Goal: Transaction & Acquisition: Book appointment/travel/reservation

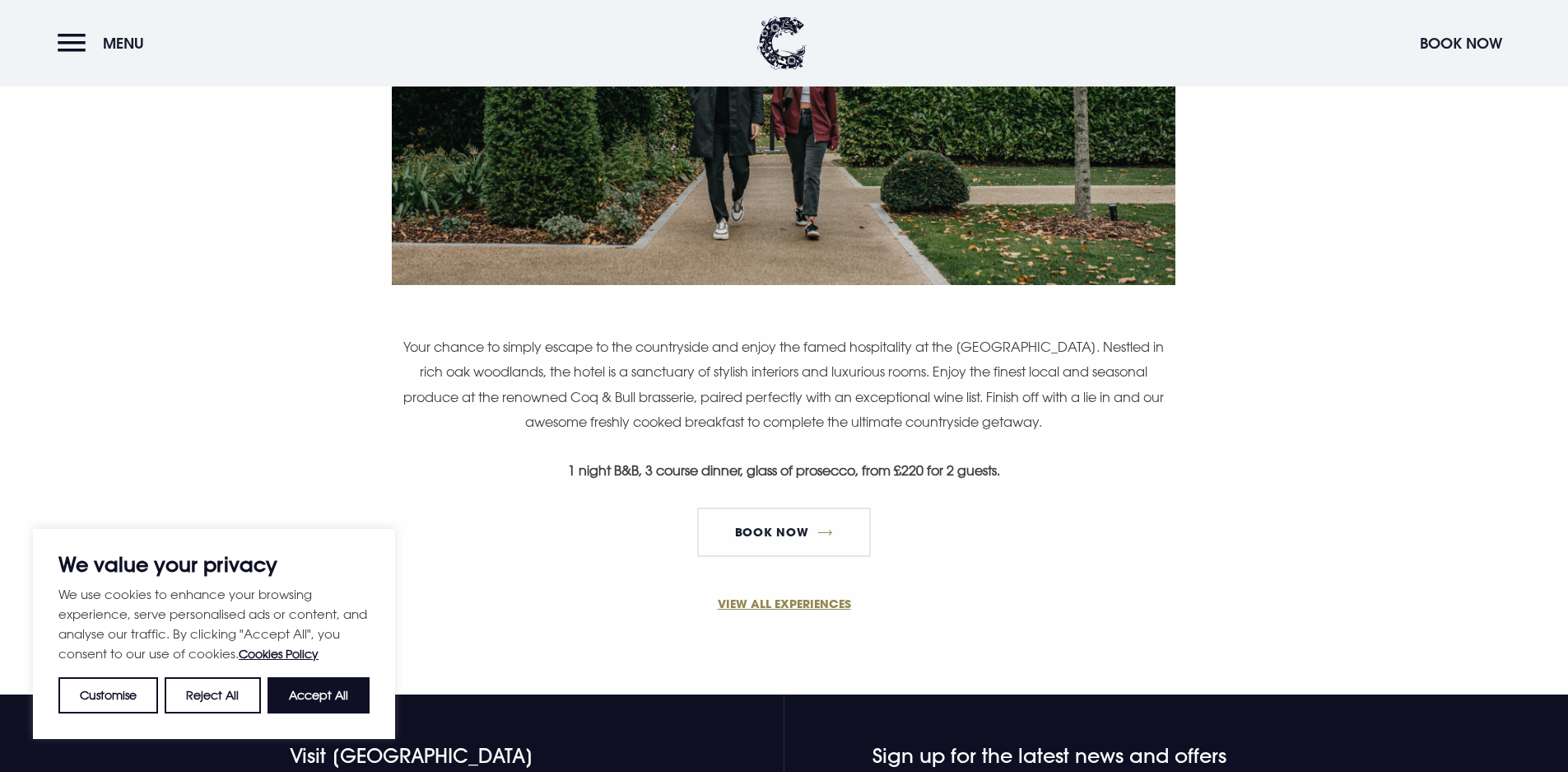
scroll to position [1071, 0]
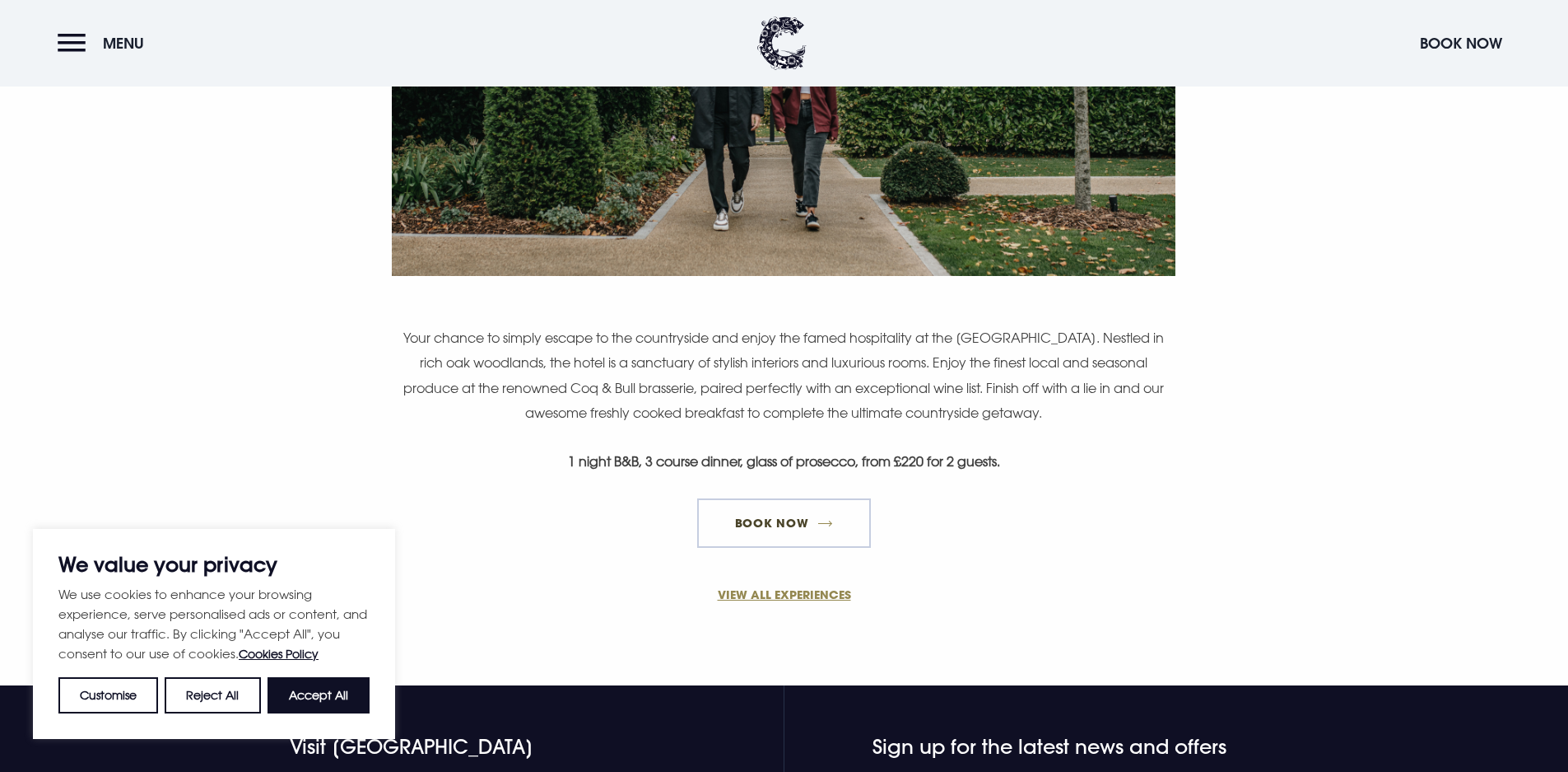
click at [801, 513] on link "Book Now" at bounding box center [784, 523] width 173 height 50
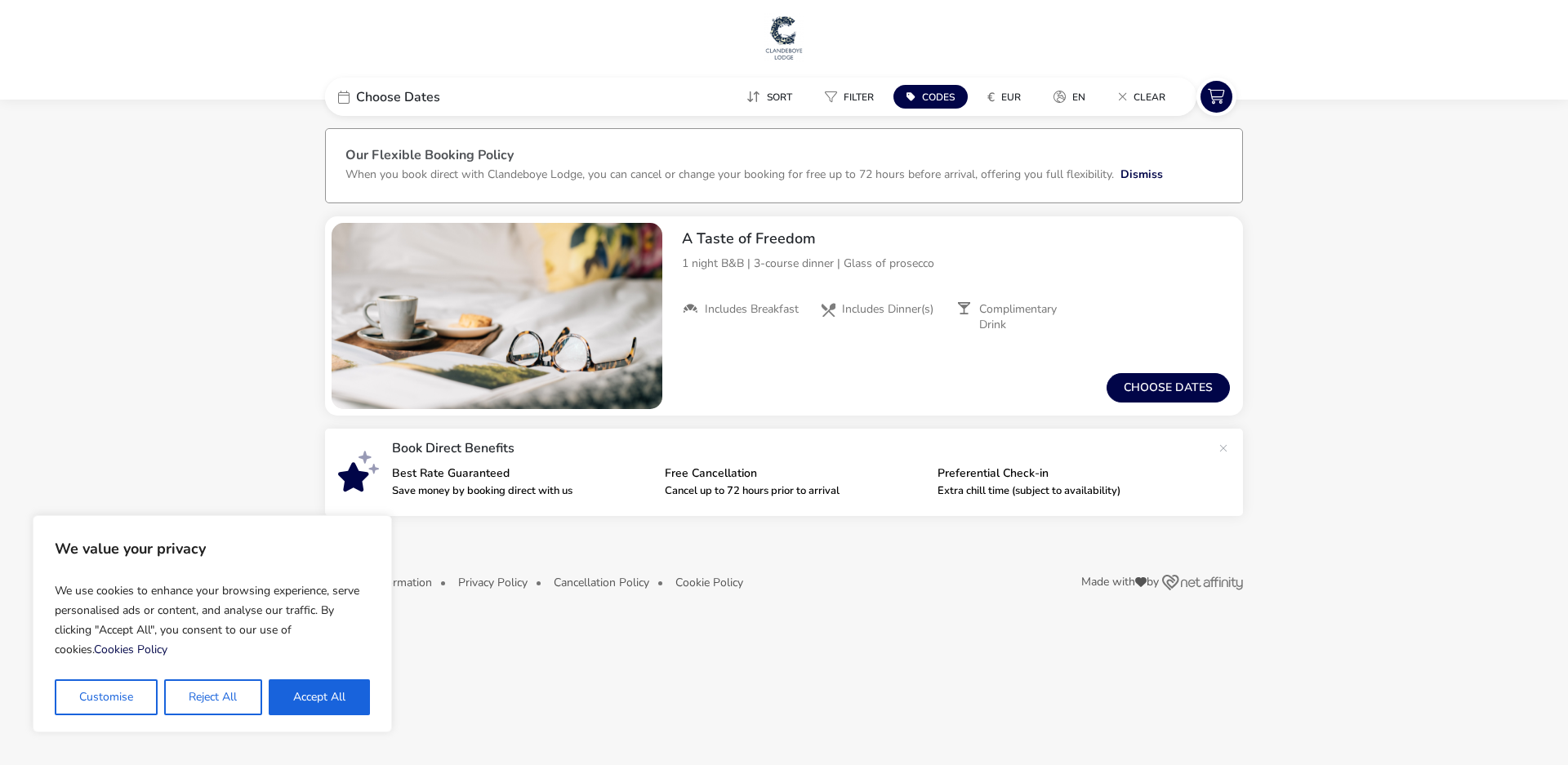
click at [362, 697] on button "Accept All" at bounding box center [319, 697] width 101 height 36
checkbox input "true"
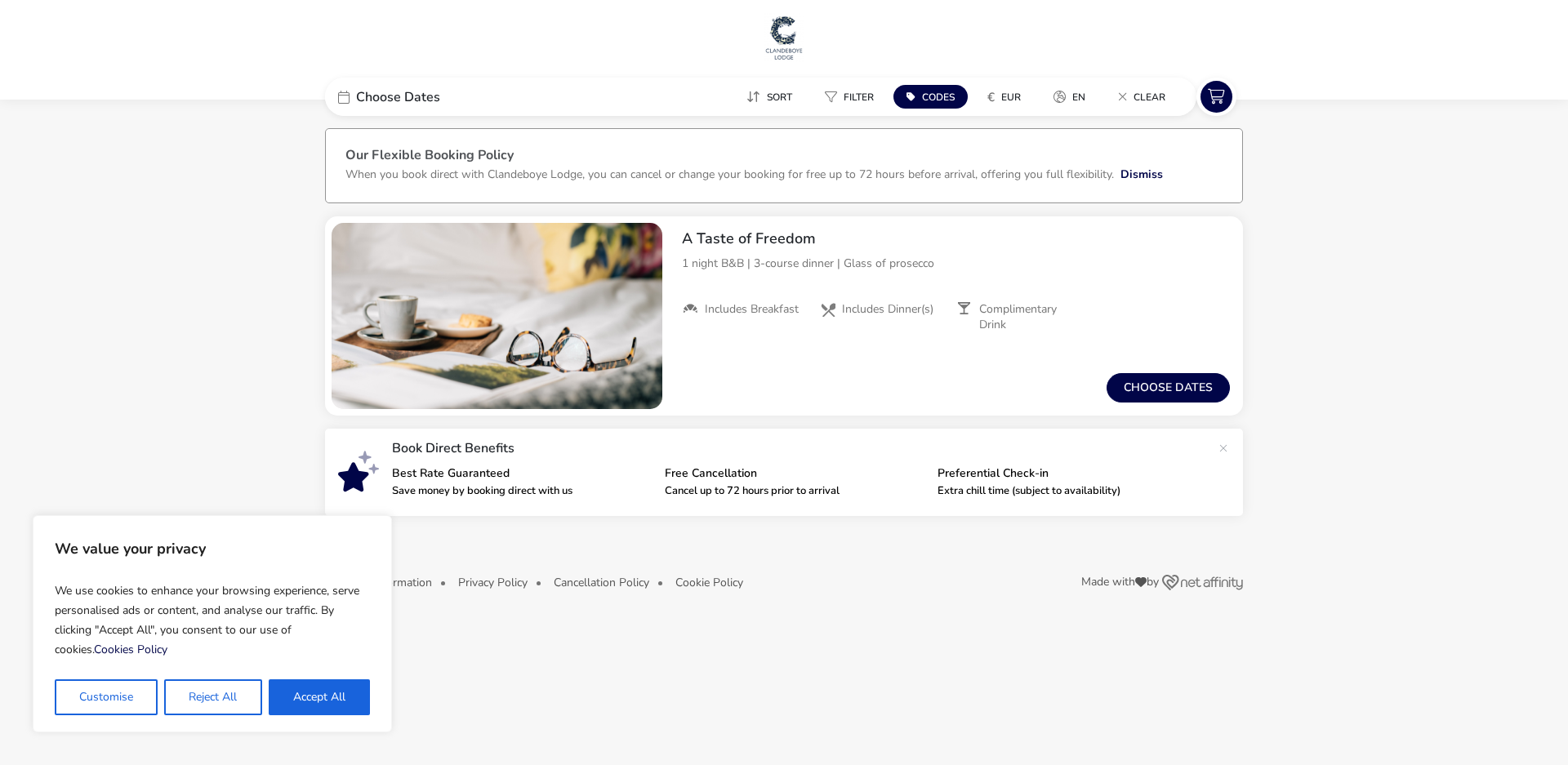
checkbox input "true"
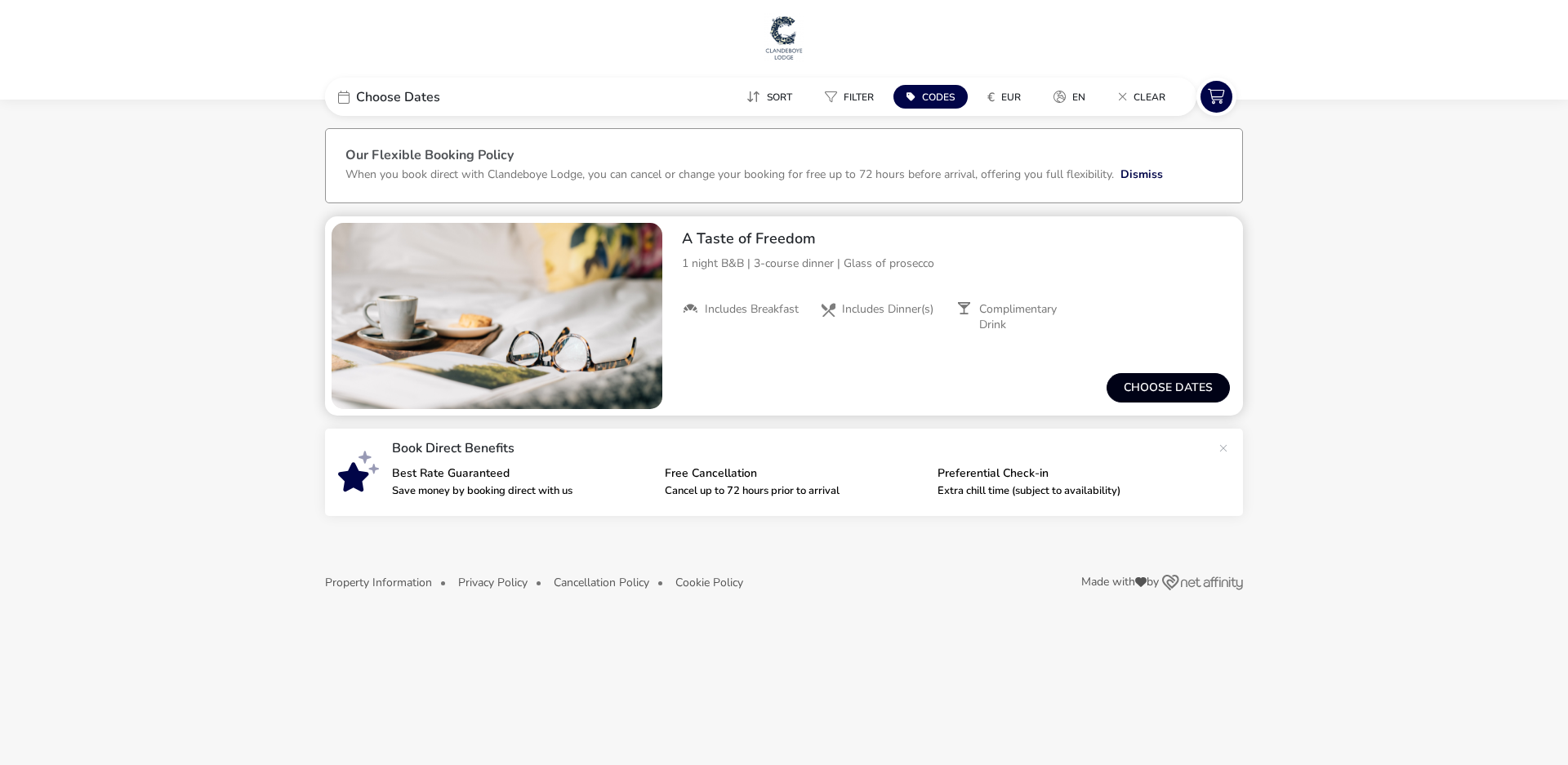
click at [1191, 387] on button "Choose dates" at bounding box center [1168, 387] width 123 height 29
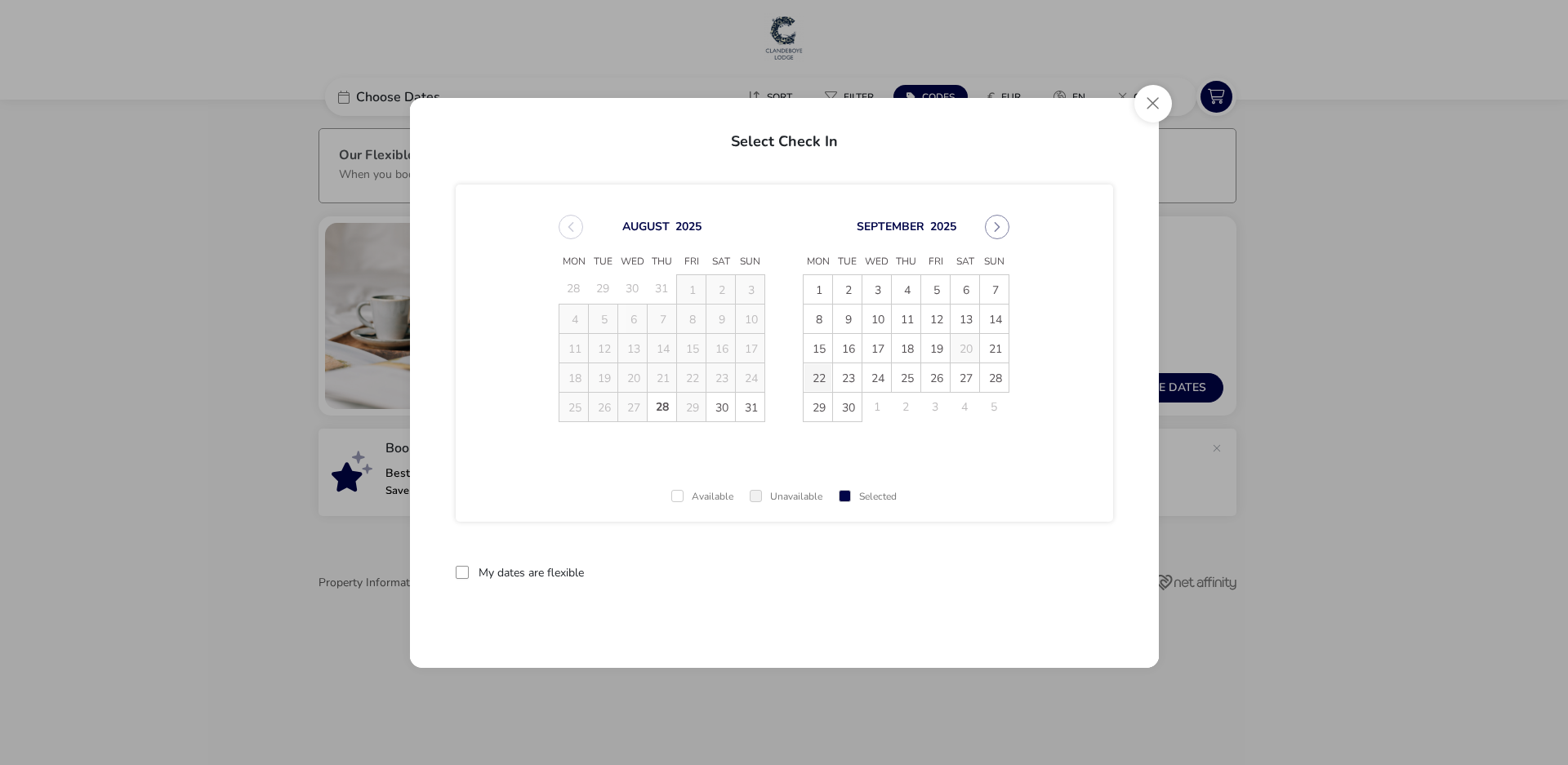
click at [820, 382] on span "22" at bounding box center [817, 377] width 29 height 29
drag, startPoint x: 825, startPoint y: 380, endPoint x: 867, endPoint y: 388, distance: 42.8
click at [837, 379] on span "23" at bounding box center [847, 377] width 29 height 29
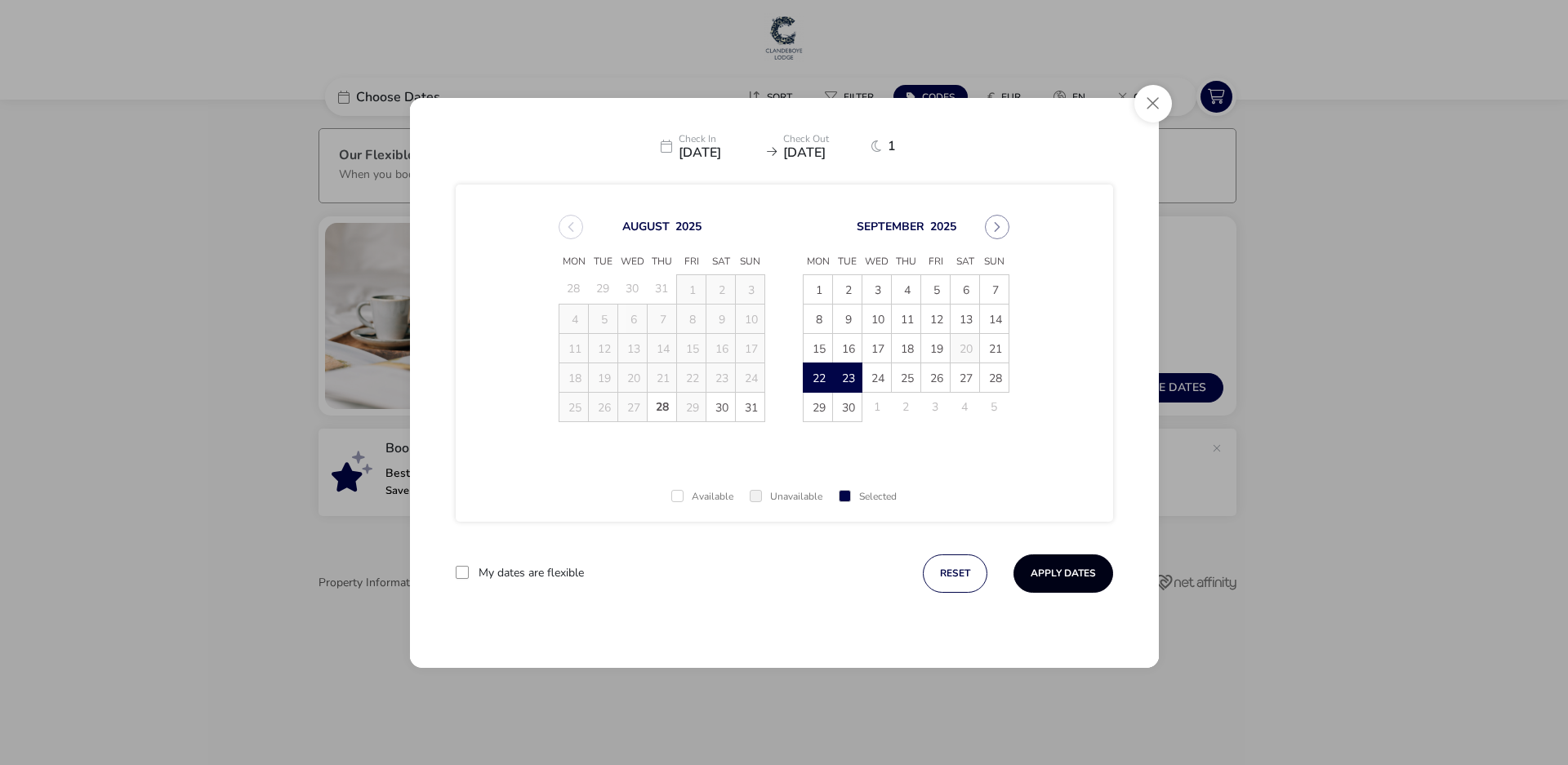
click at [1059, 569] on button "Apply Dates" at bounding box center [1062, 573] width 99 height 38
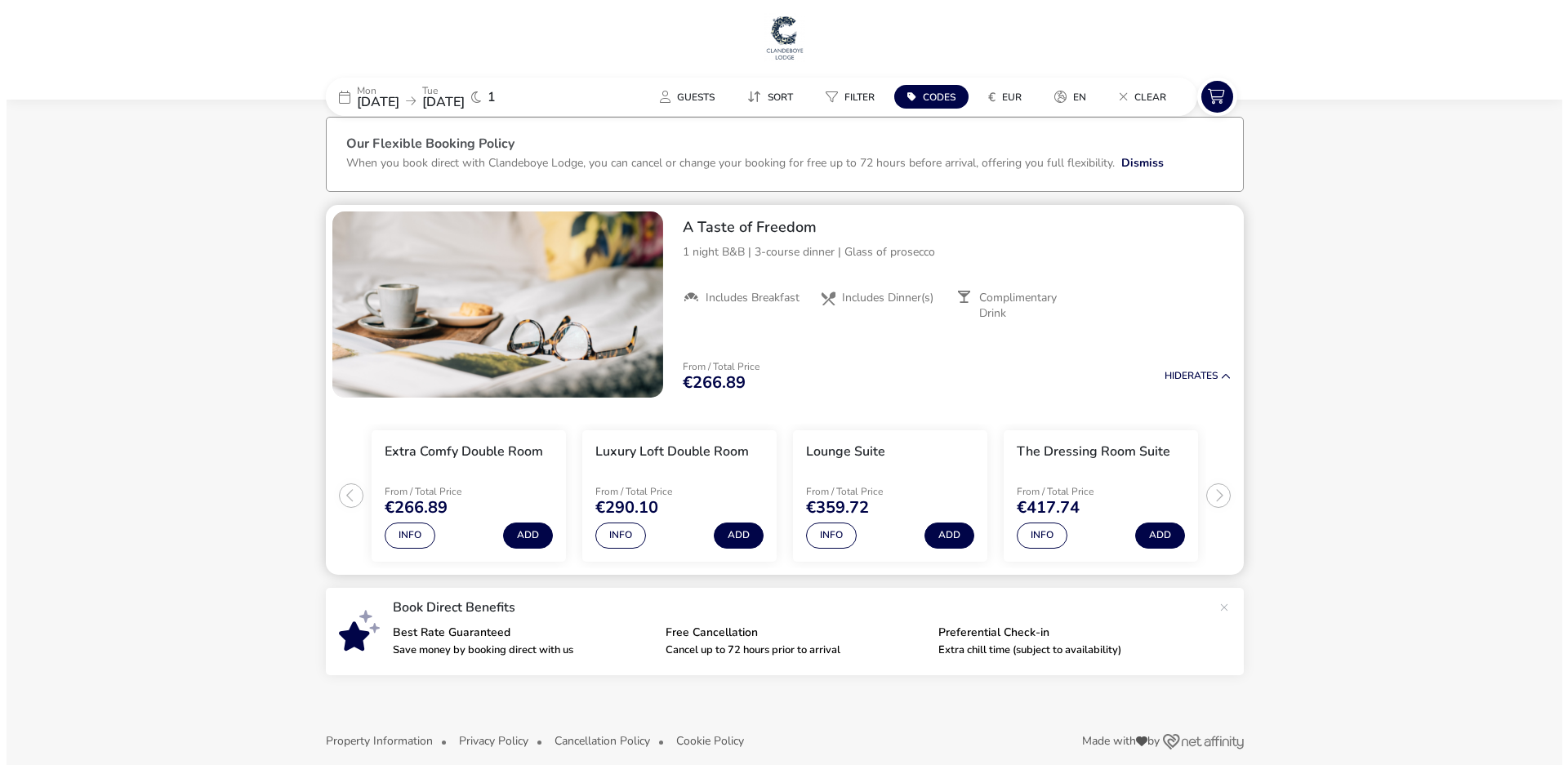
scroll to position [29, 0]
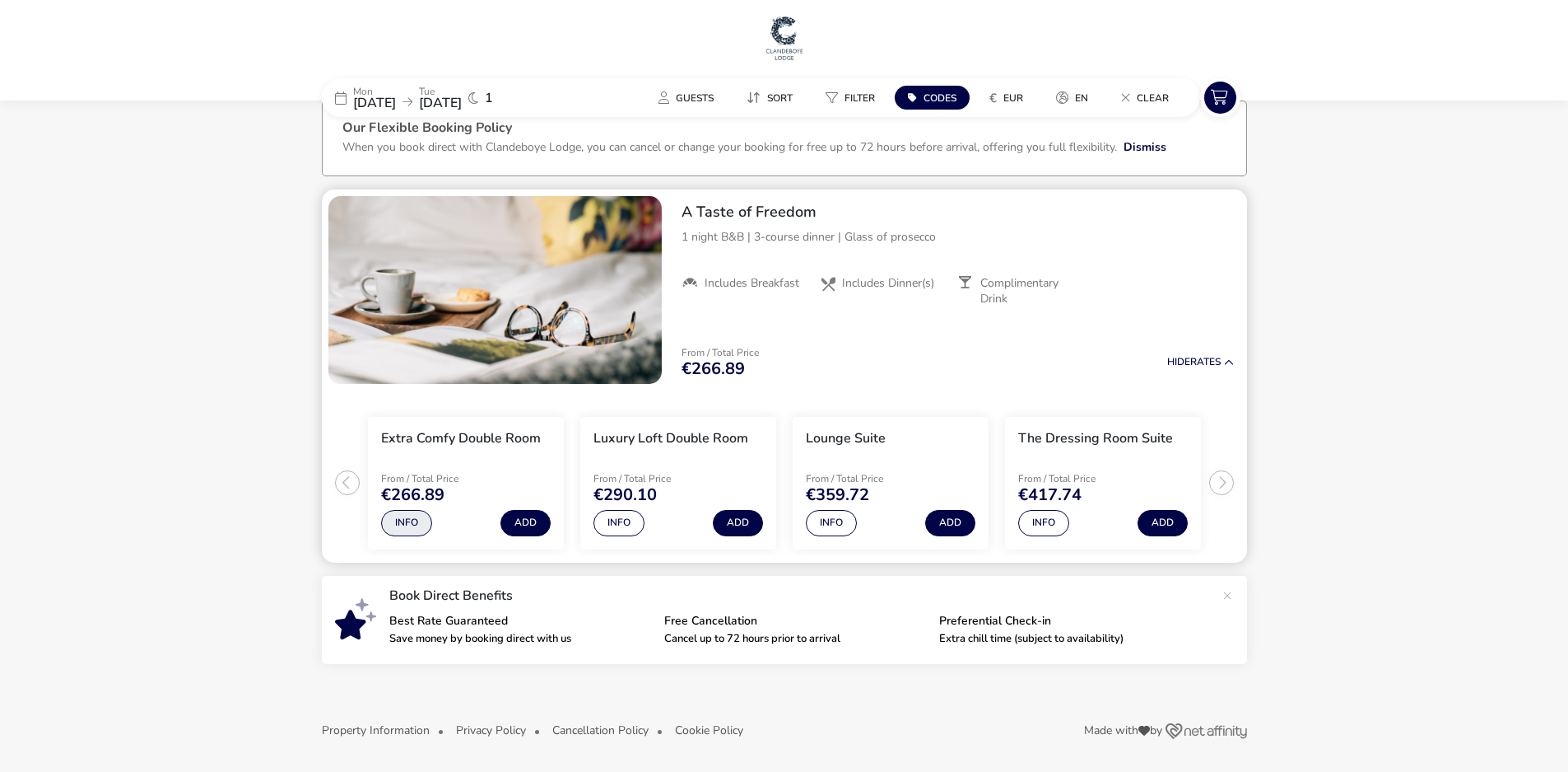
click at [418, 525] on button "Info" at bounding box center [406, 523] width 51 height 27
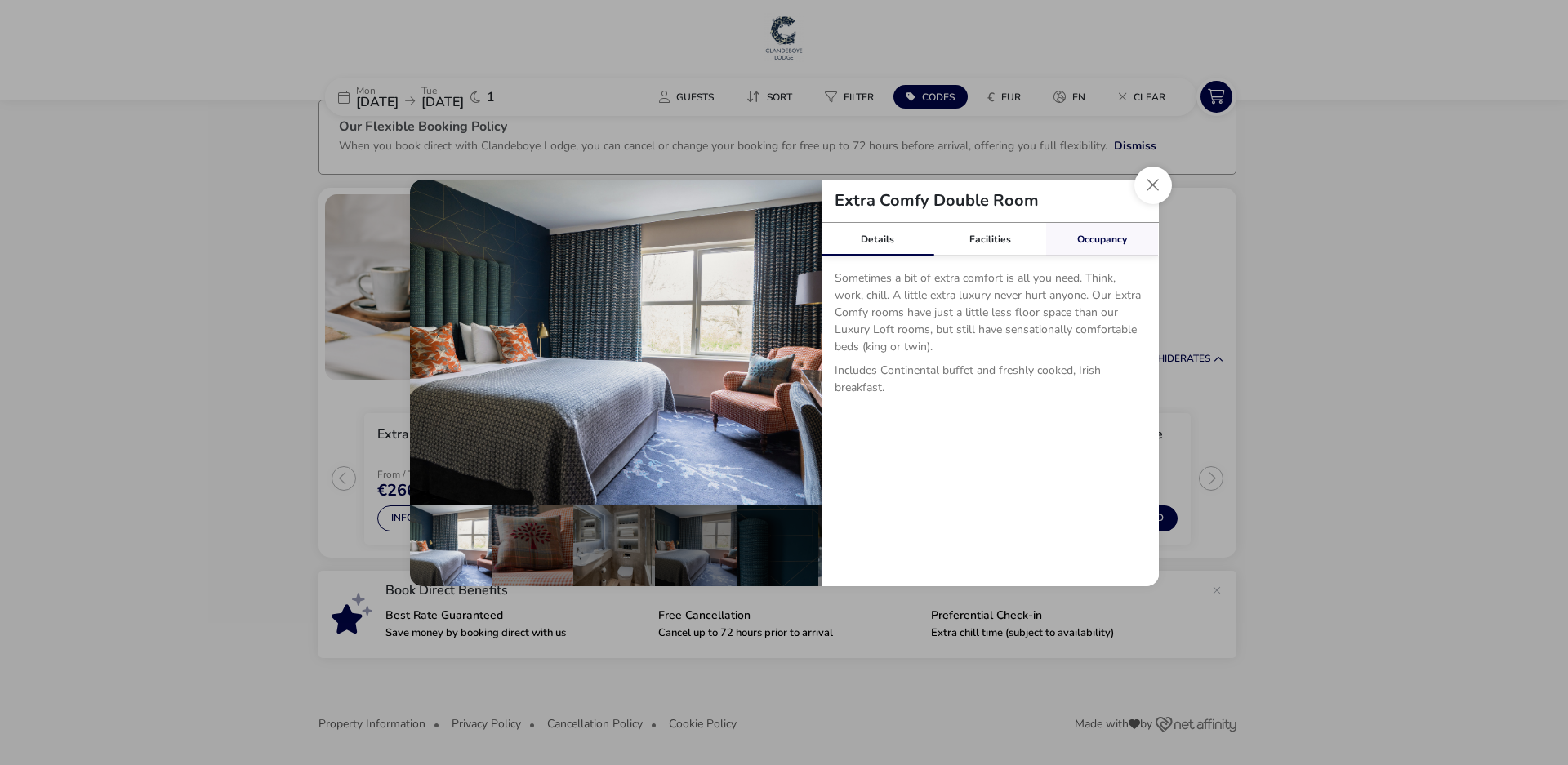
click at [1116, 241] on link "Occupancy" at bounding box center [1102, 239] width 113 height 32
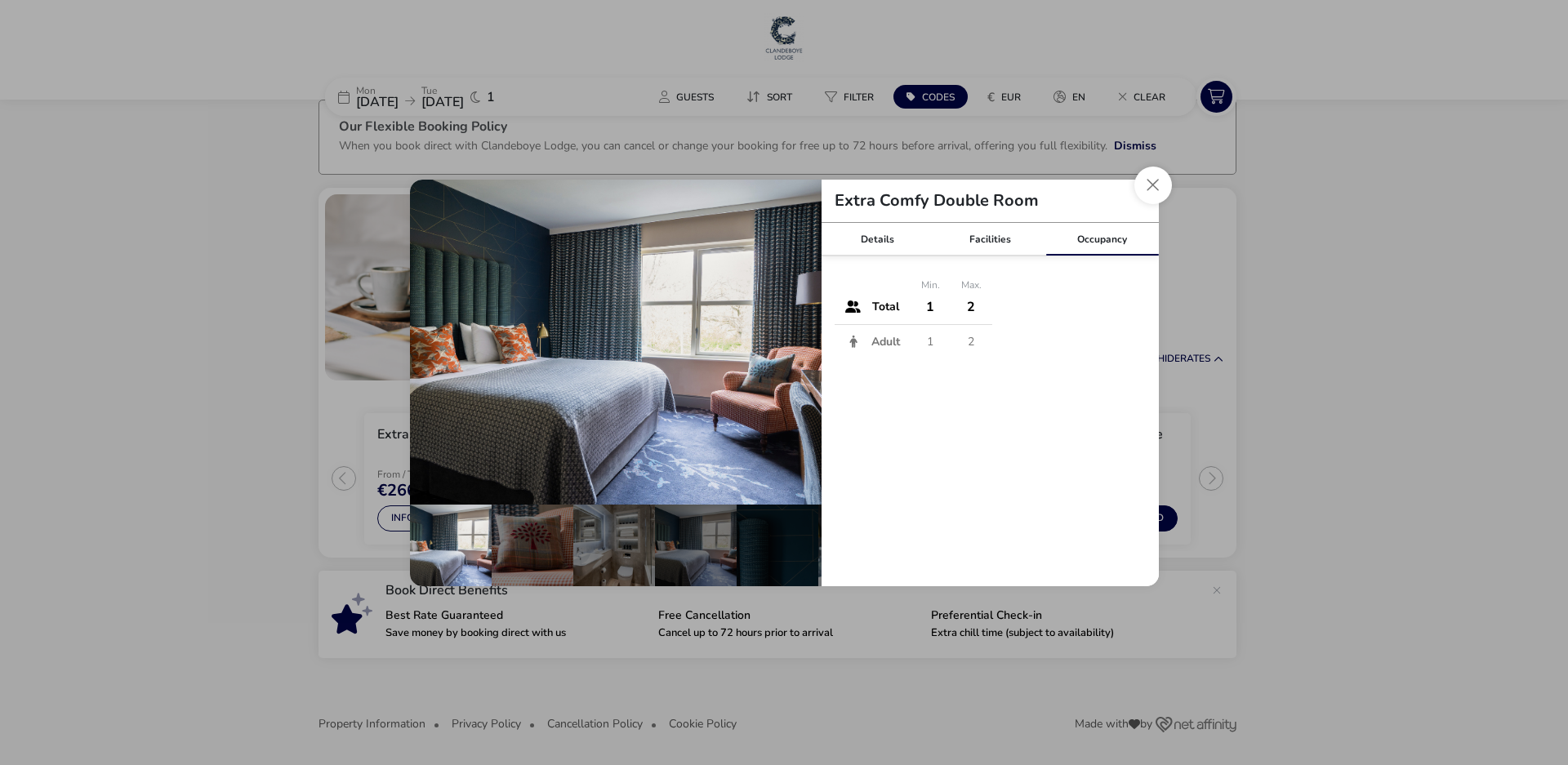
click at [921, 305] on td "1" at bounding box center [930, 308] width 40 height 35
click at [1150, 176] on button "Close dialog" at bounding box center [1153, 185] width 37 height 37
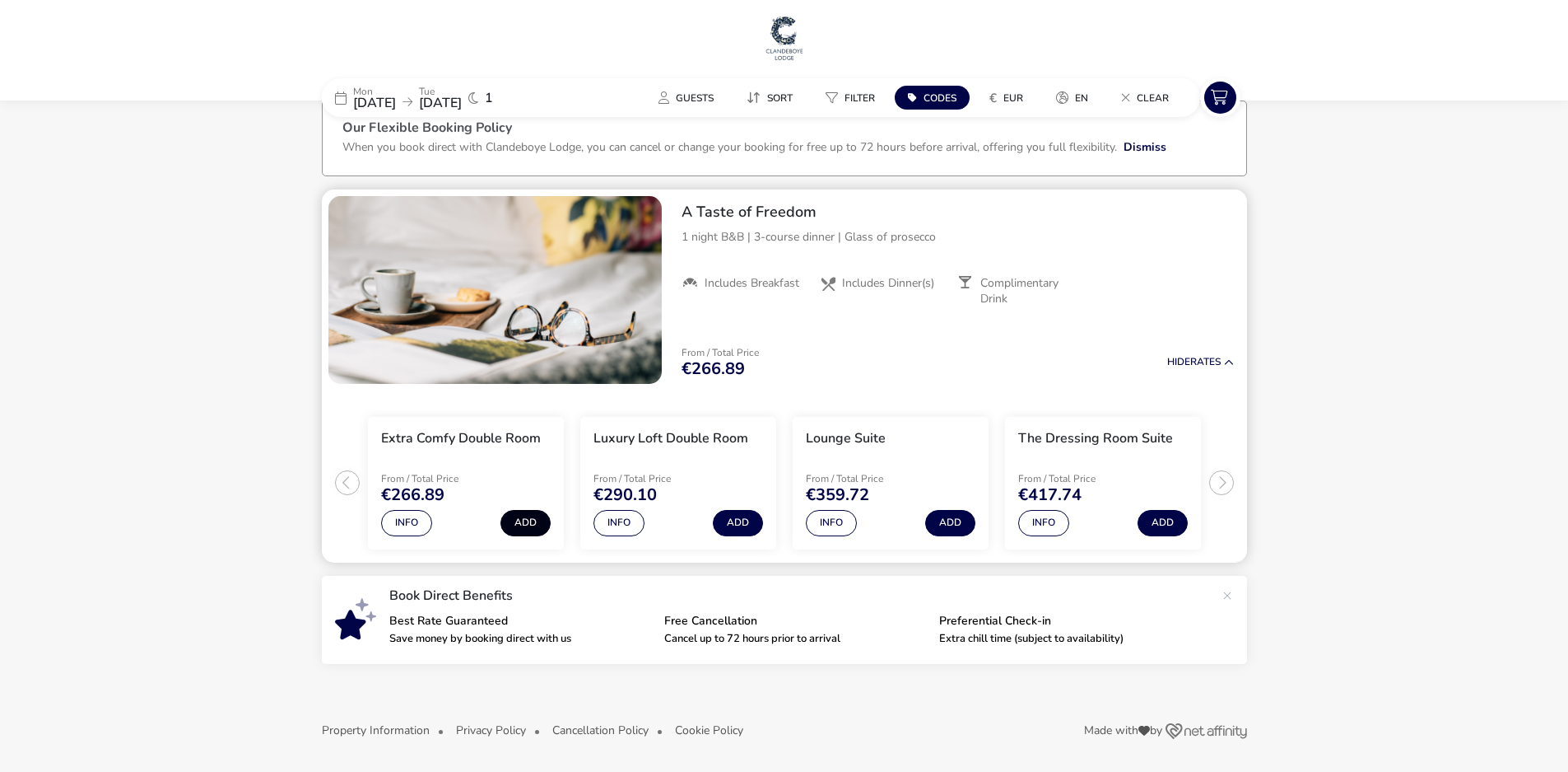
click at [522, 521] on button "Add" at bounding box center [526, 523] width 51 height 27
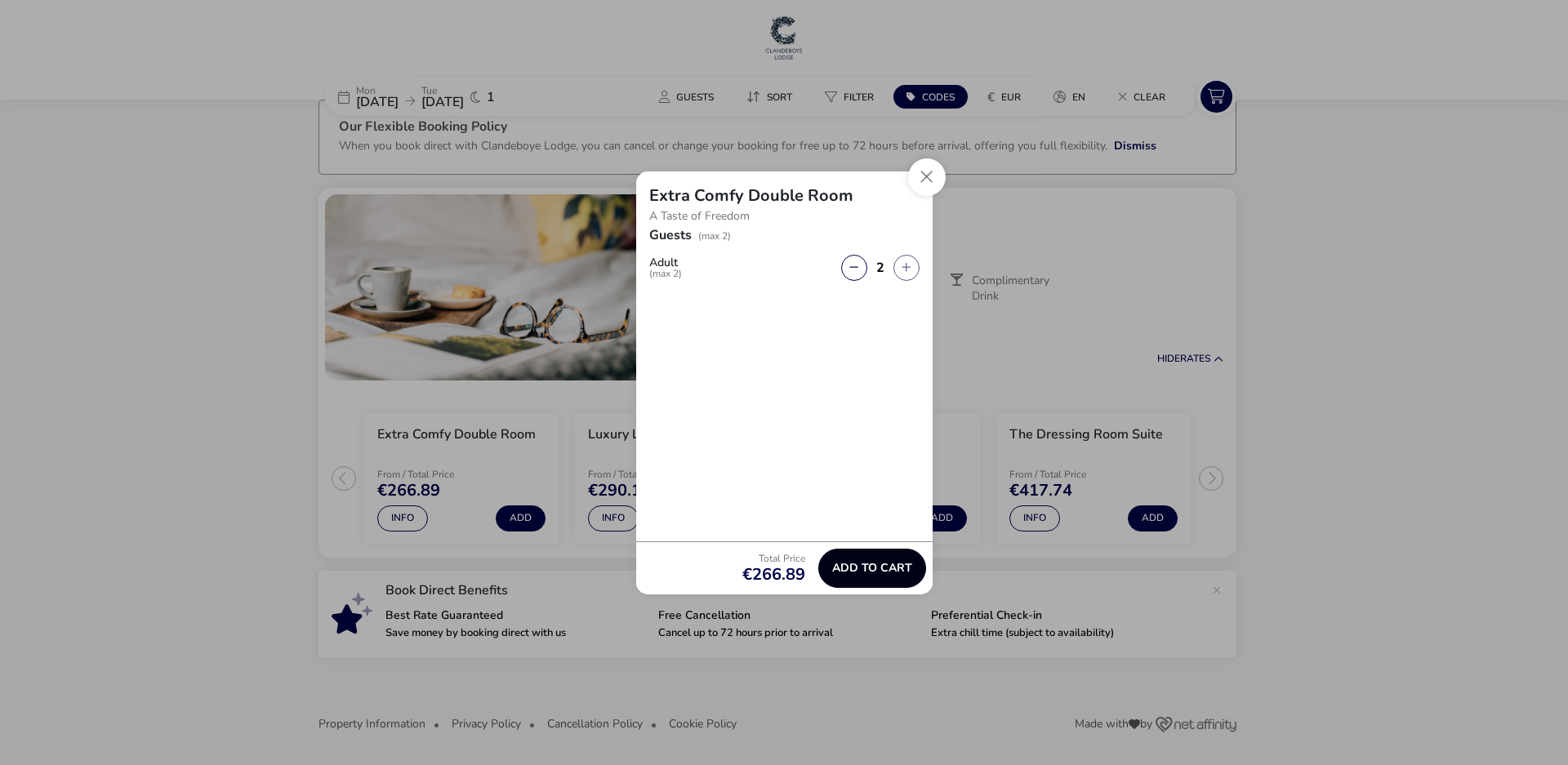
click at [876, 568] on span "Add to cart" at bounding box center [872, 567] width 80 height 12
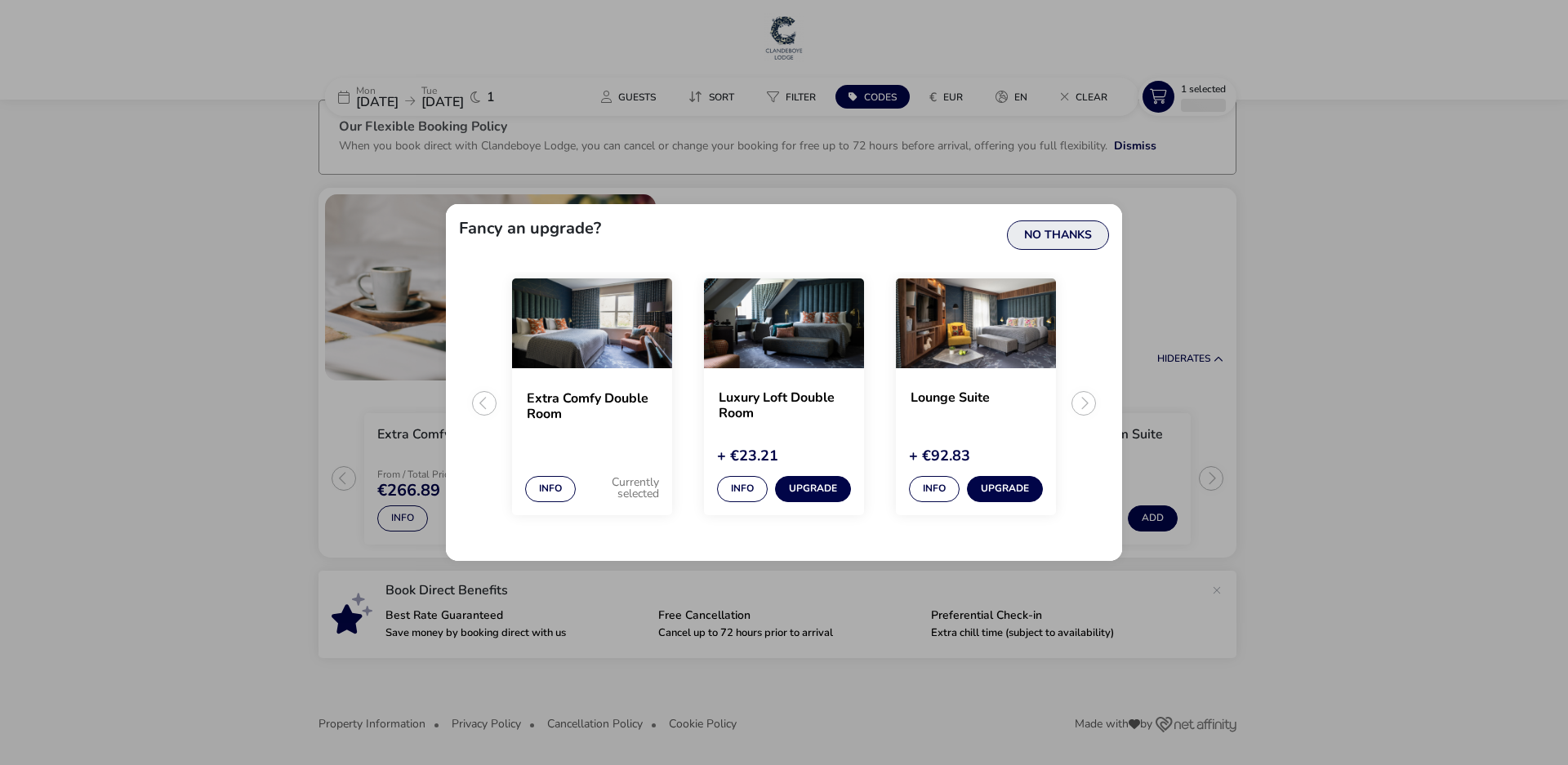
click at [1077, 239] on button "No Thanks" at bounding box center [1057, 235] width 102 height 29
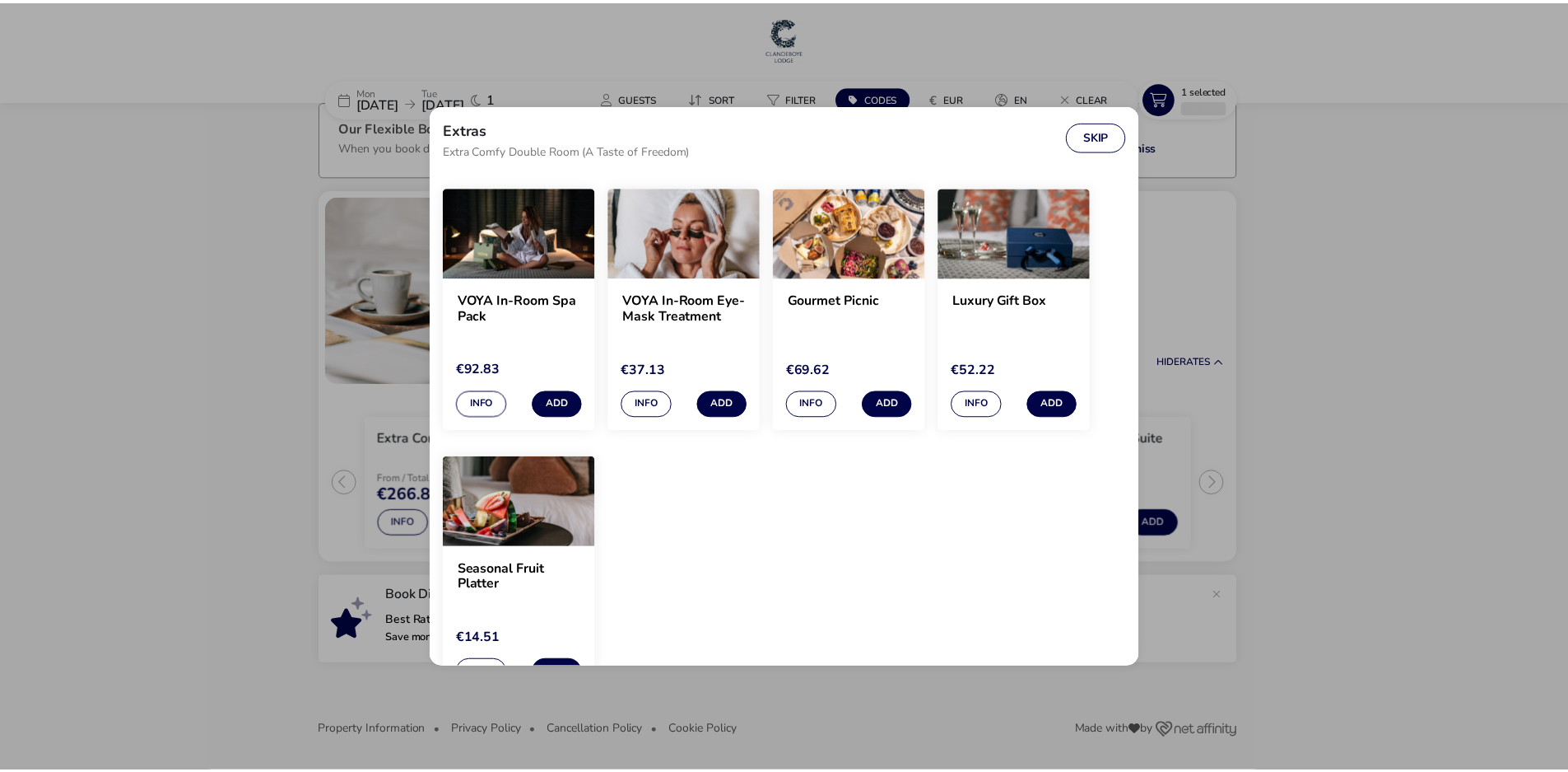
scroll to position [0, 0]
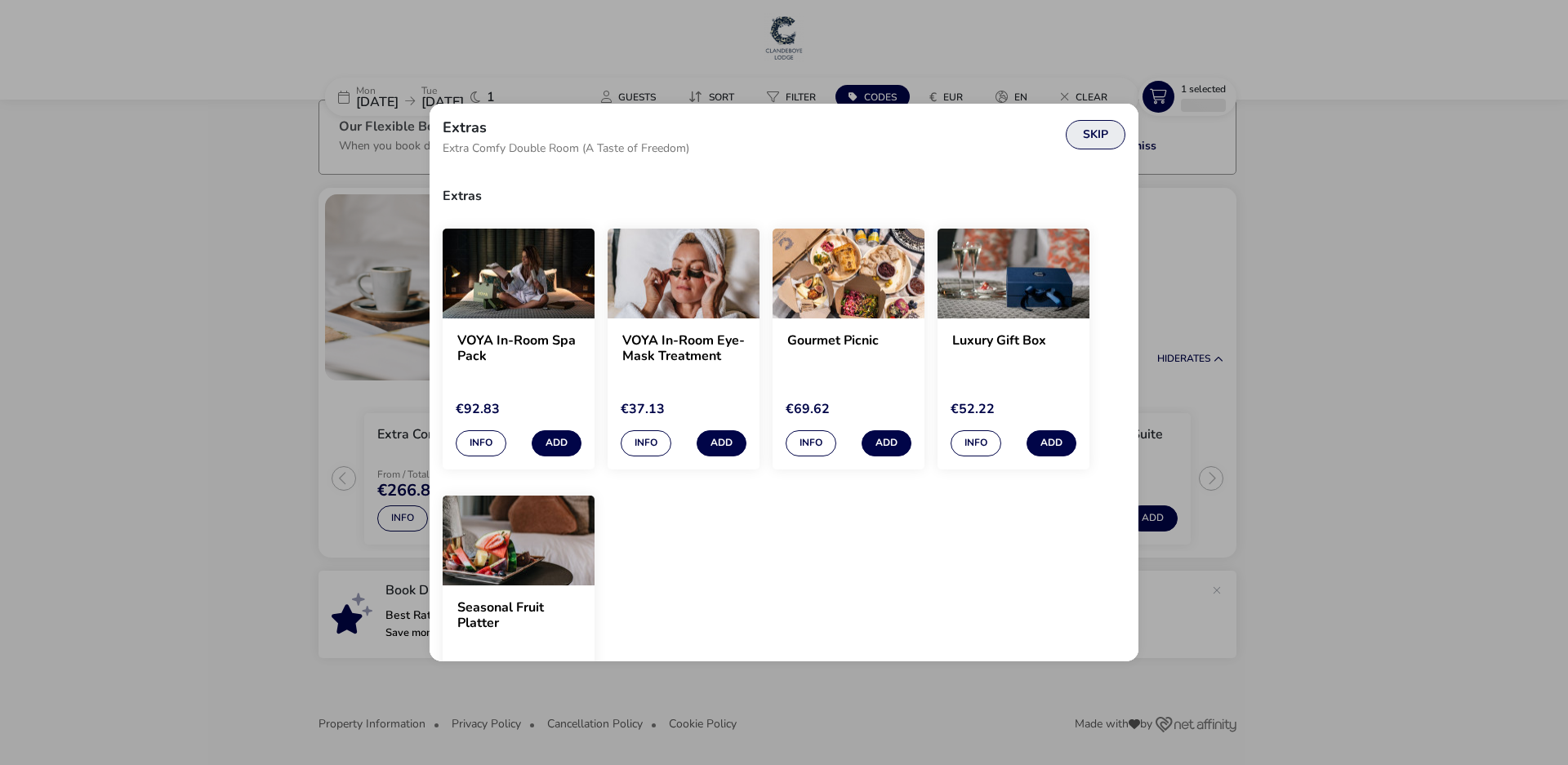
click at [1102, 123] on button "Skip" at bounding box center [1095, 135] width 60 height 29
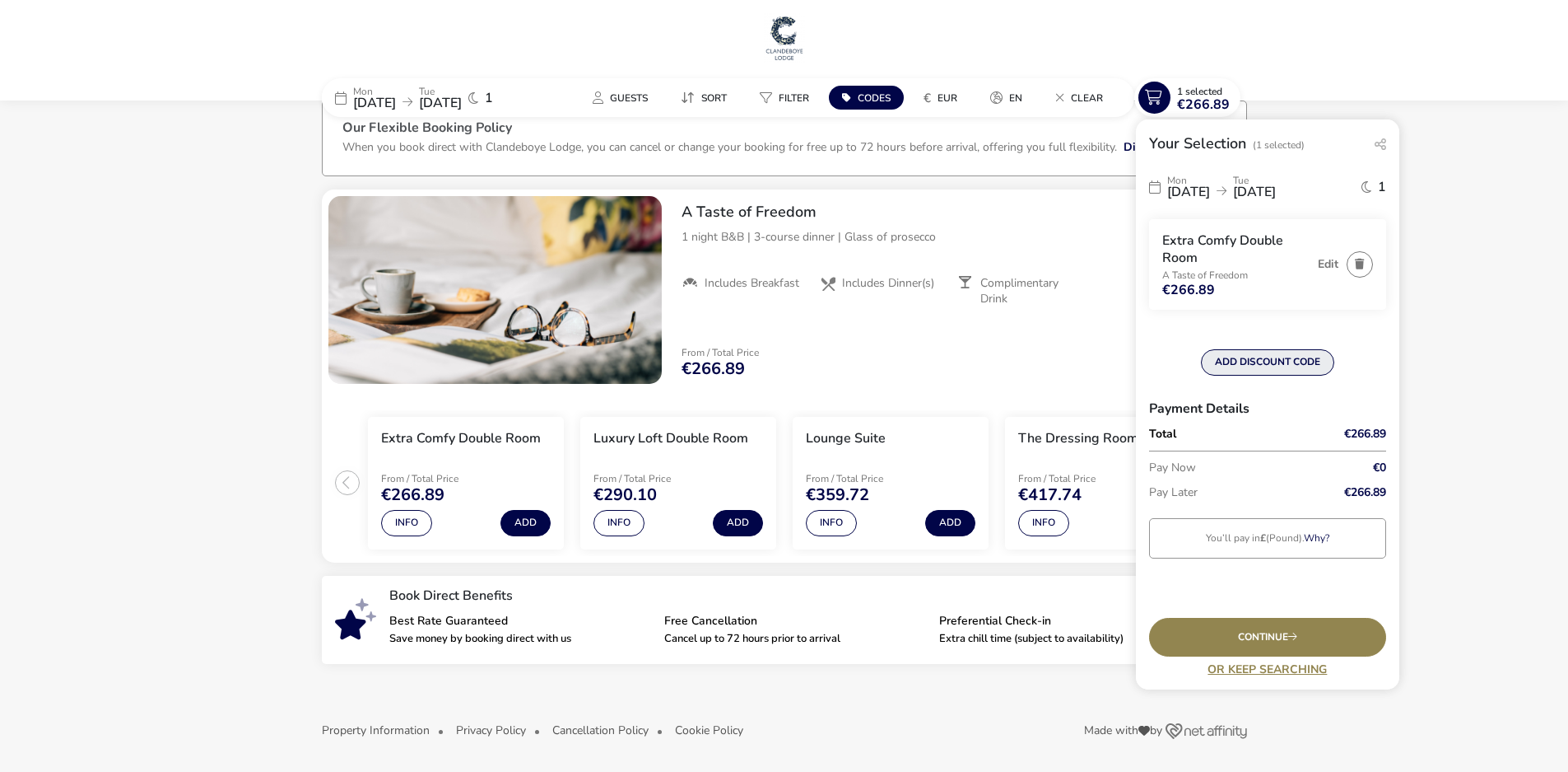
click at [1247, 362] on button "ADD DISCOUNT CODE" at bounding box center [1267, 362] width 133 height 27
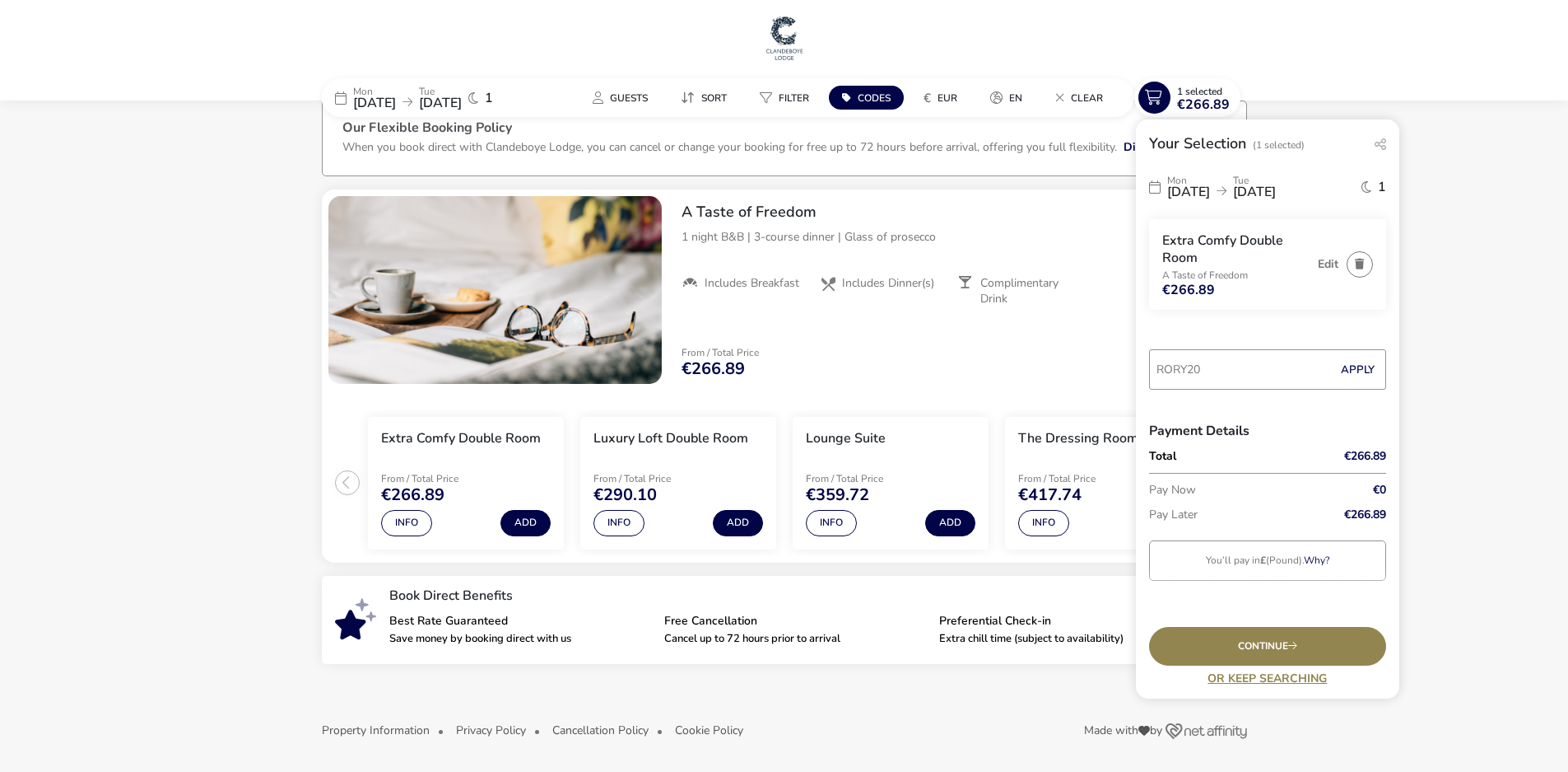
type input "RORY20"
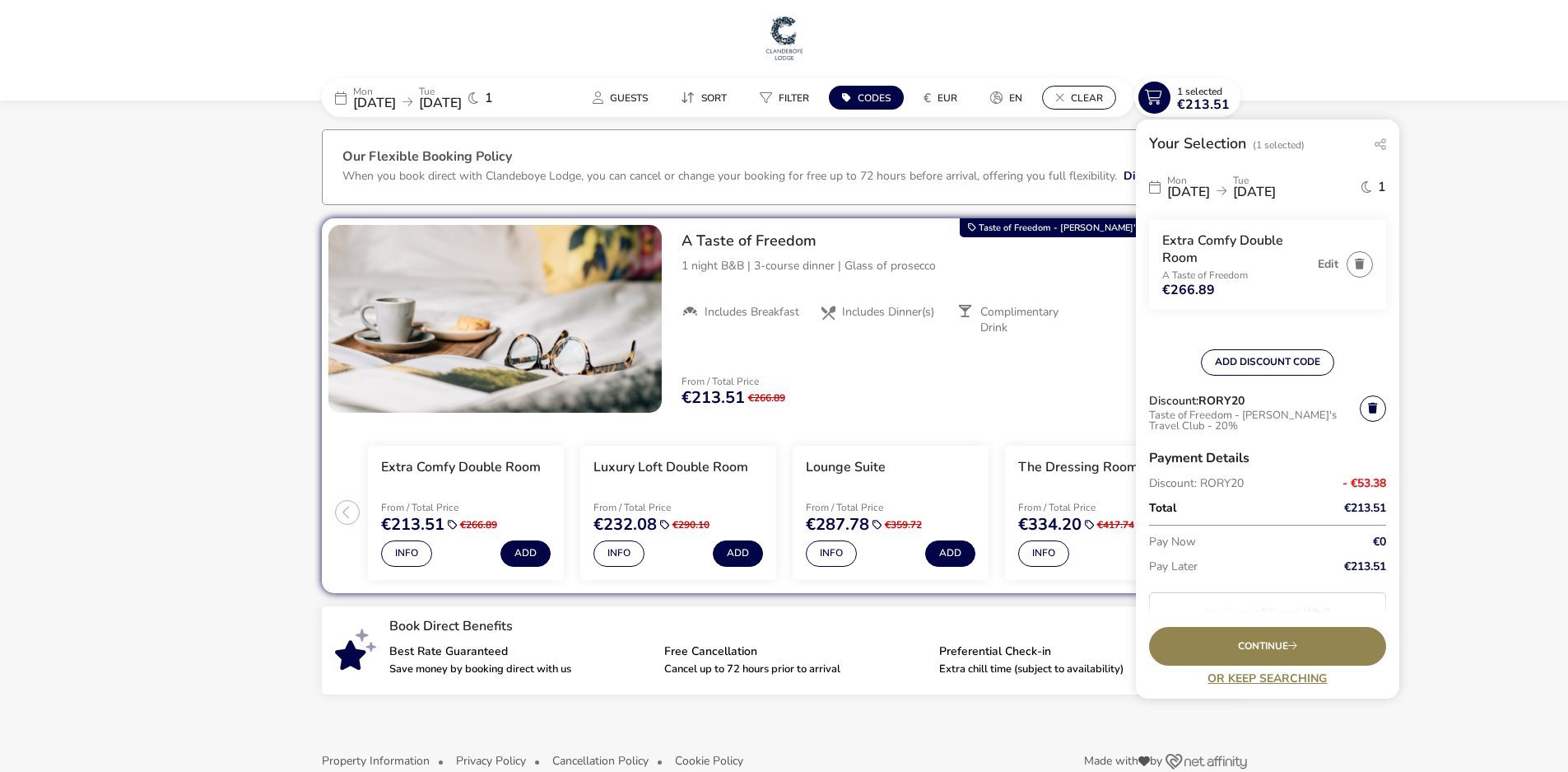
click at [1091, 96] on span "Clear" at bounding box center [1087, 97] width 32 height 13
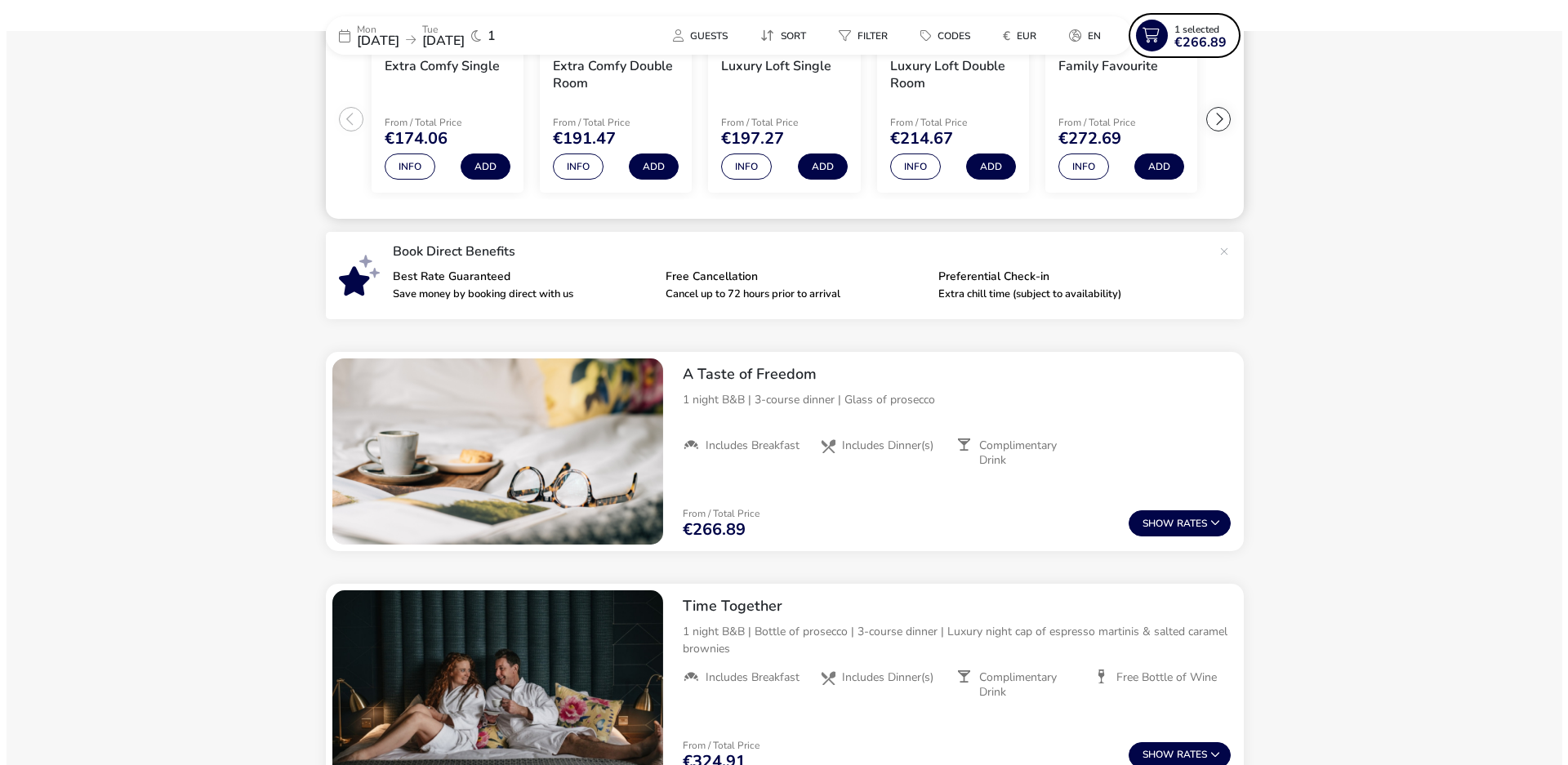
scroll to position [408, 0]
